Goal: Task Accomplishment & Management: Manage account settings

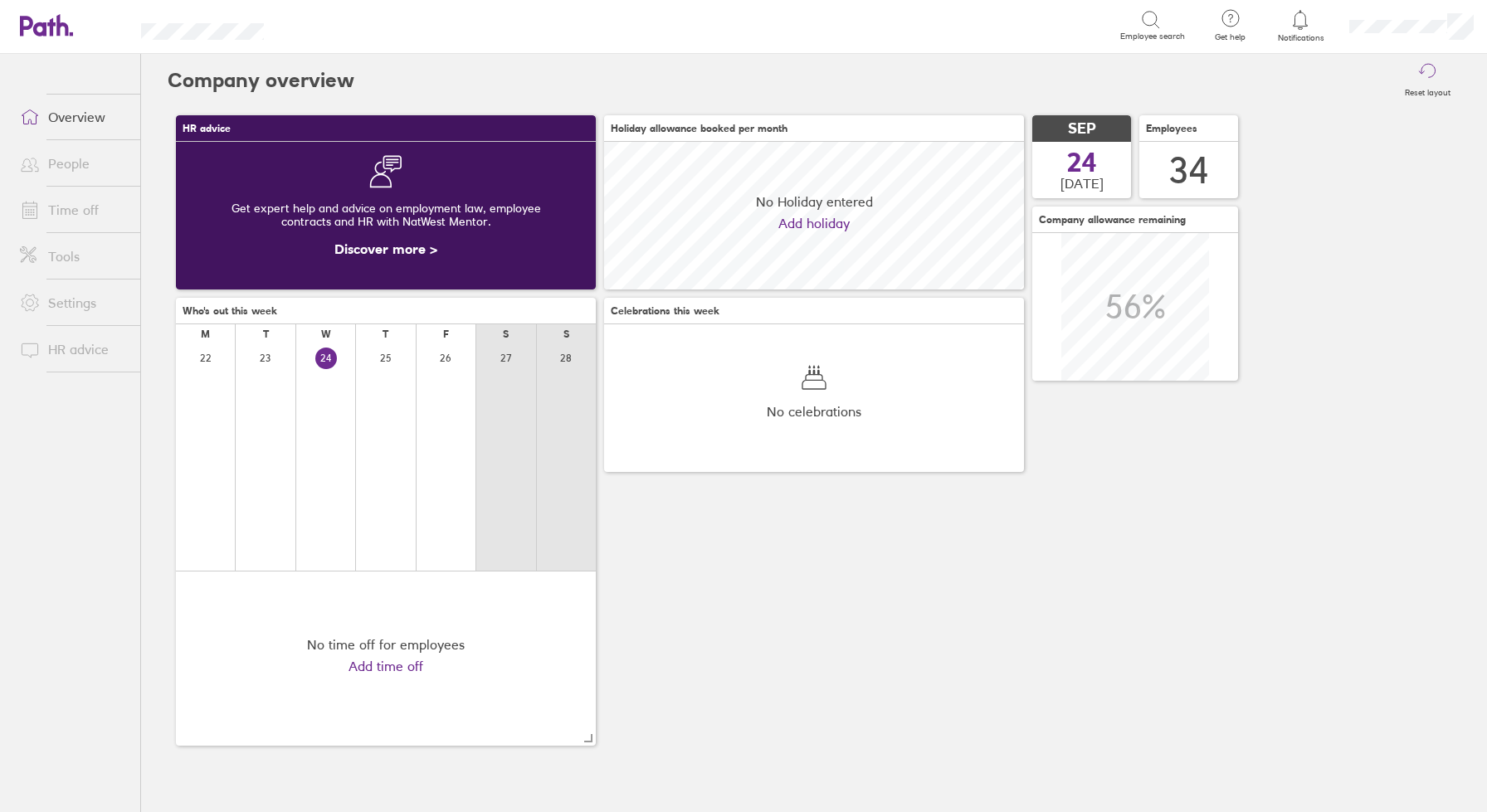
scroll to position [148, 420]
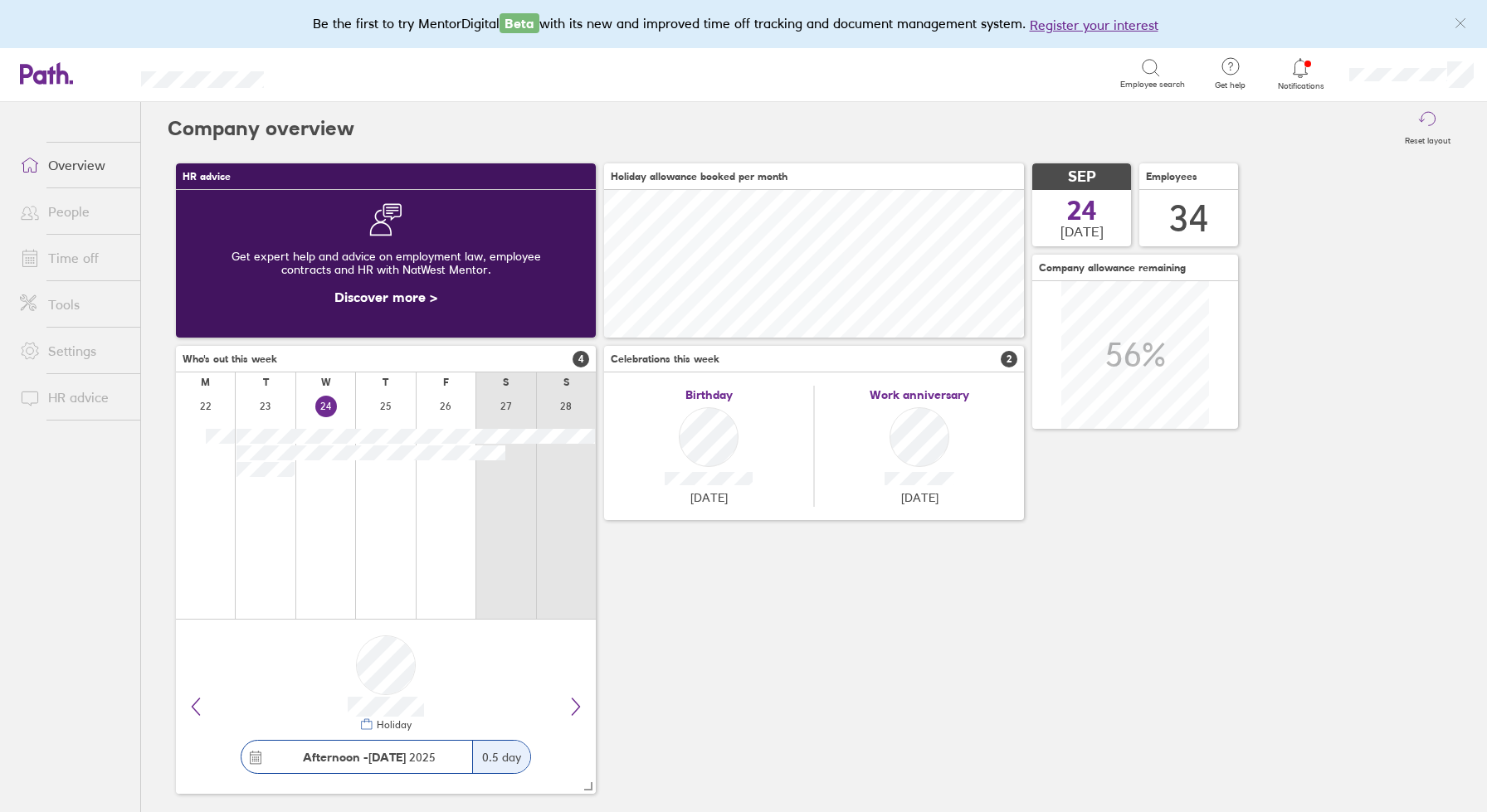
click at [71, 210] on link "People" at bounding box center [74, 212] width 134 height 33
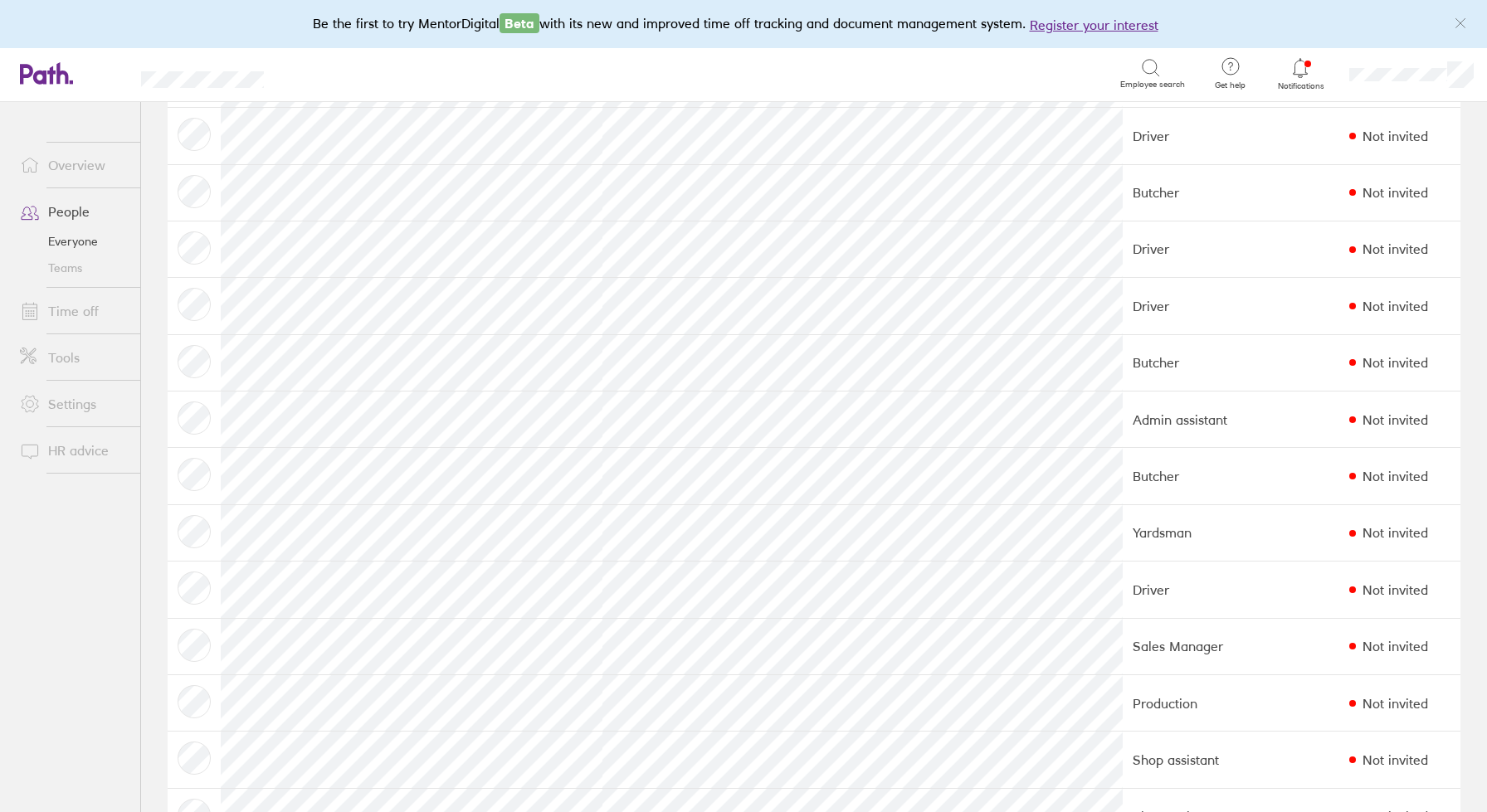
scroll to position [1274, 0]
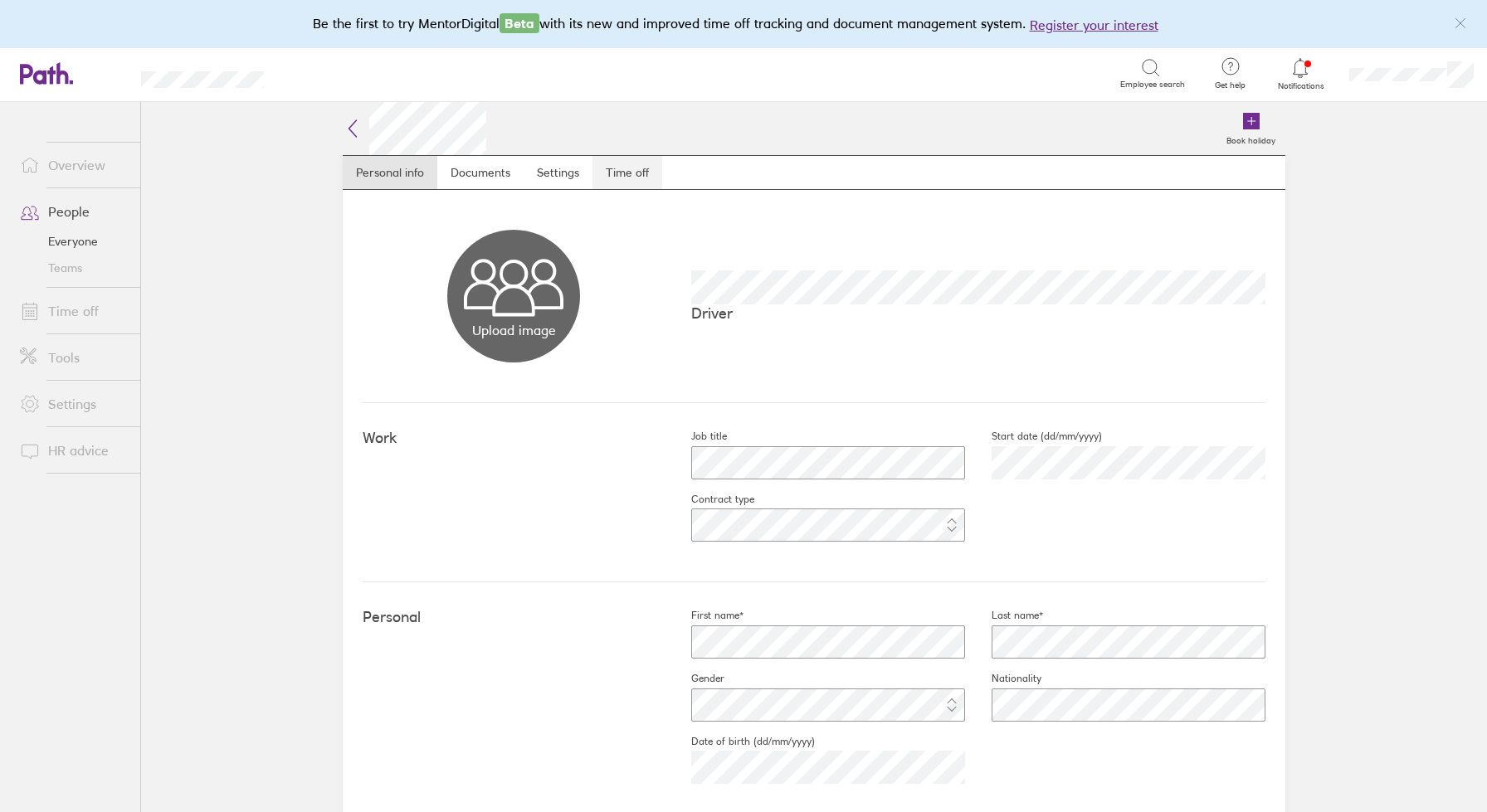
click at [626, 166] on link "Time off" at bounding box center [626, 172] width 69 height 33
